Goal: Information Seeking & Learning: Find contact information

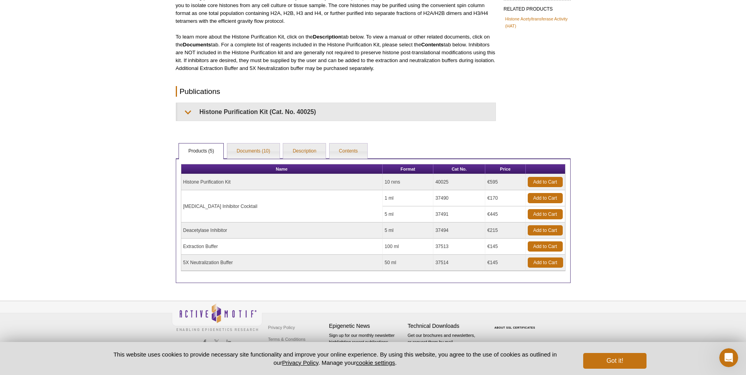
scroll to position [101, 0]
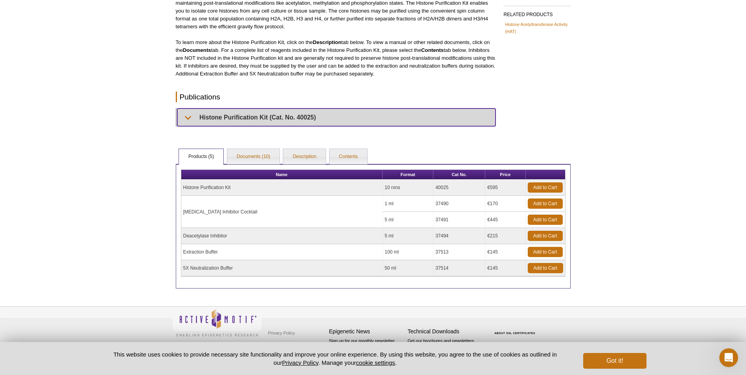
click at [188, 119] on summary "Histone Purification Kit (Cat. No. 40025)" at bounding box center [336, 118] width 318 height 18
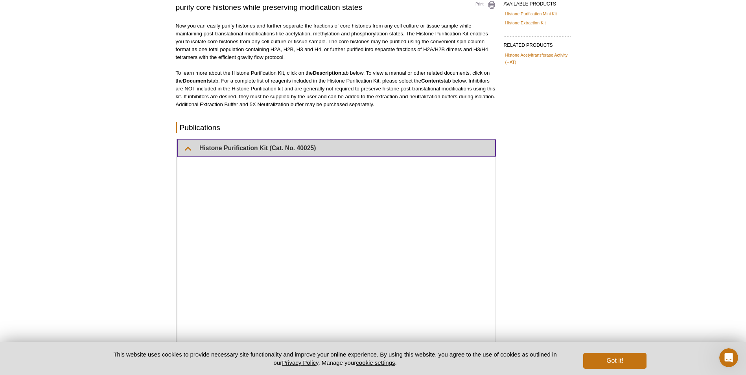
scroll to position [0, 0]
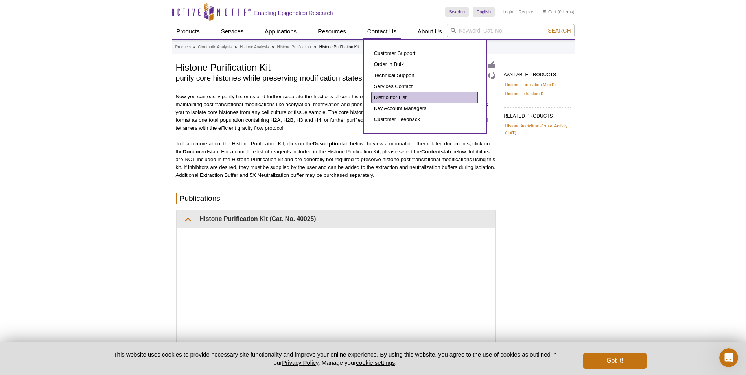
click at [381, 97] on link "Distributor List" at bounding box center [425, 97] width 106 height 11
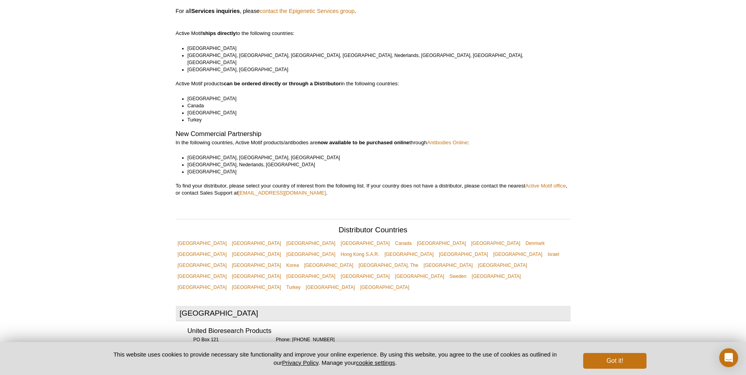
scroll to position [67, 0]
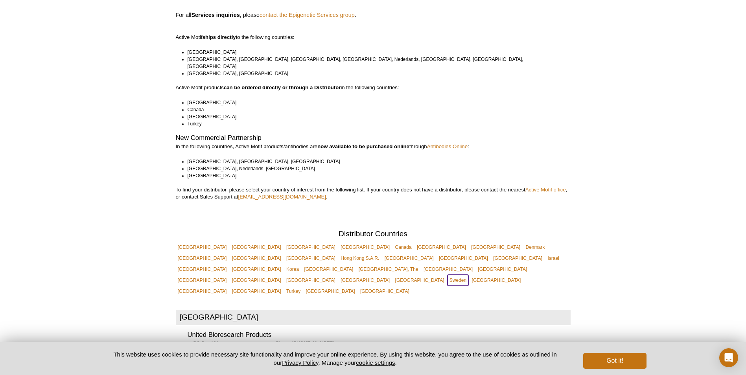
click at [450, 275] on link "Sweden" at bounding box center [458, 280] width 21 height 11
